Goal: Find specific page/section: Find specific page/section

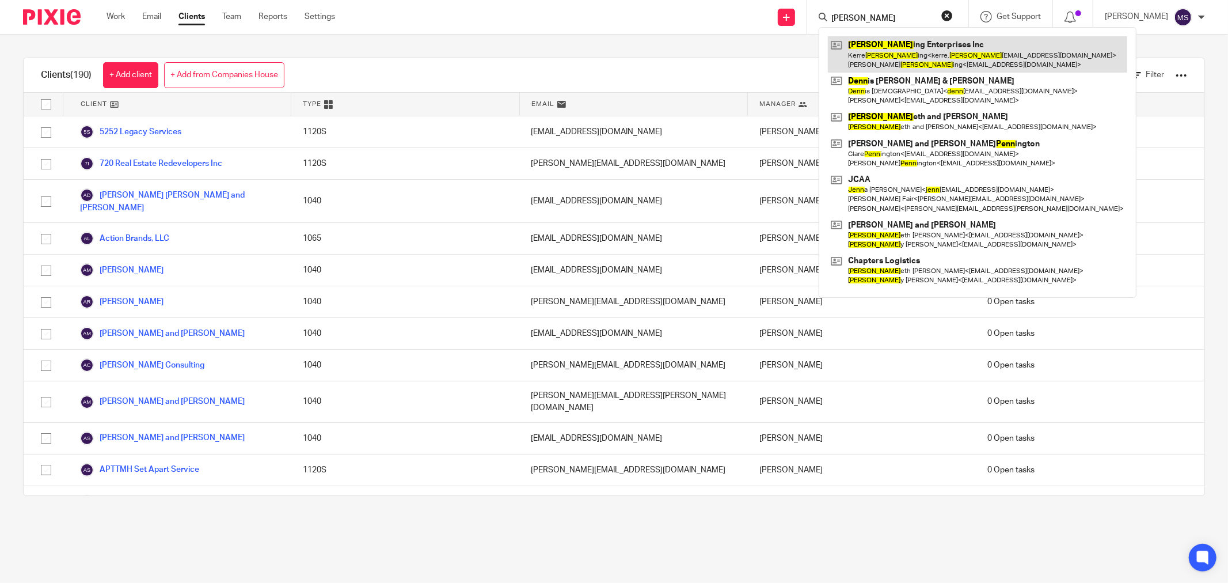
type input "[PERSON_NAME]"
click at [921, 65] on link at bounding box center [977, 54] width 299 height 36
